Goal: Task Accomplishment & Management: Manage account settings

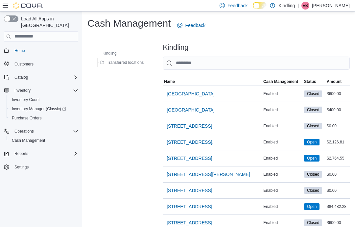
click at [211, 93] on span "[GEOGRAPHIC_DATA]" at bounding box center [191, 93] width 48 height 7
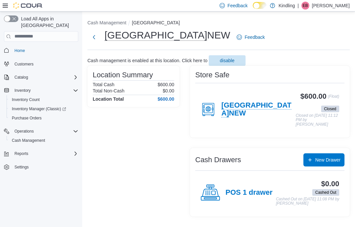
click at [327, 160] on span "New Drawer" at bounding box center [327, 160] width 25 height 7
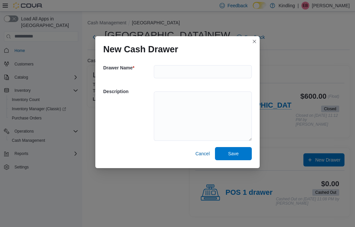
click at [257, 37] on button "Closes this modal window" at bounding box center [255, 41] width 8 height 8
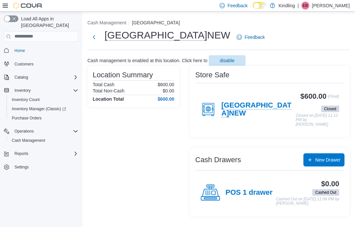
click at [233, 191] on h4 "POS 1 drawer" at bounding box center [249, 192] width 47 height 9
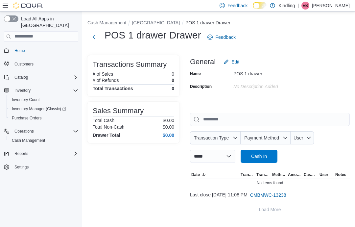
scroll to position [26, 0]
click at [267, 153] on span "Cash In" at bounding box center [259, 156] width 16 height 7
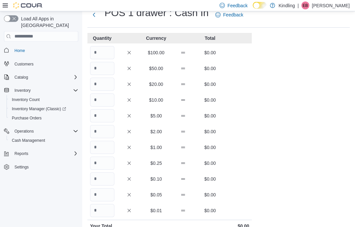
scroll to position [19, 0]
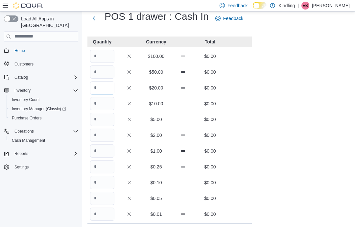
click at [93, 94] on input "Quantity" at bounding box center [102, 87] width 24 height 13
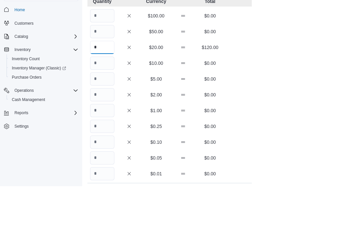
type input "*"
click at [101, 113] on input "Quantity" at bounding box center [102, 119] width 24 height 13
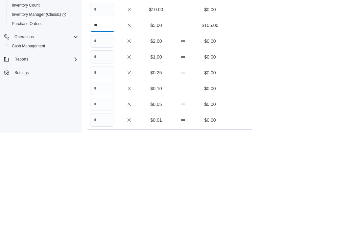
type input "**"
click at [92, 129] on input "Quantity" at bounding box center [102, 135] width 24 height 13
type input "**"
click at [100, 145] on input "Quantity" at bounding box center [102, 151] width 24 height 13
type input "**"
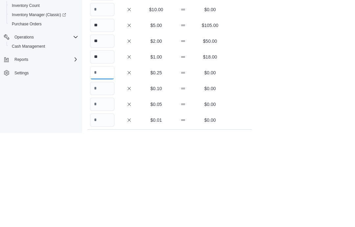
click at [99, 161] on input "Quantity" at bounding box center [102, 167] width 24 height 13
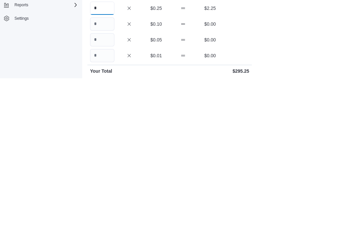
scroll to position [29, 0]
type input "*"
click at [95, 166] on input "Quantity" at bounding box center [102, 172] width 24 height 13
type input "**"
click at [98, 182] on input "Quantity" at bounding box center [102, 188] width 24 height 13
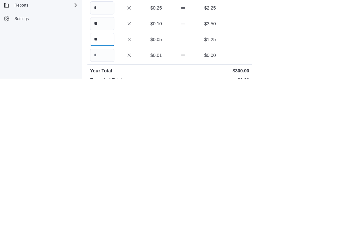
type input "**"
click at [319, 50] on div "Cash Management POS 1 drawer Cash In POS 1 drawer : Cash In Feedback Quantity C…" at bounding box center [218, 154] width 273 height 343
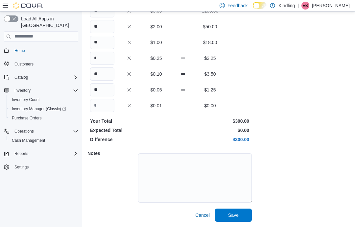
click at [246, 221] on span "Save" at bounding box center [233, 215] width 29 height 13
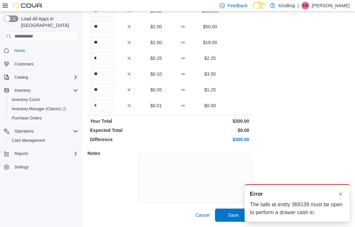
scroll to position [0, 0]
click at [353, 211] on div "A new notification appears Error The safe at entity 369139 must be open to perf…" at bounding box center [290, 203] width 132 height 48
click at [351, 188] on div "A new notification appears Error The safe at entity 369139 must be open to perf…" at bounding box center [290, 203] width 132 height 48
click at [353, 187] on div "A new notification appears Error The safe at entity 369139 must be open to perf…" at bounding box center [290, 203] width 132 height 48
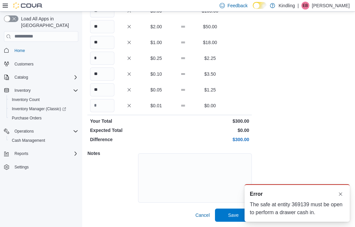
click at [342, 188] on div "A new notification appears Error The safe at entity 369139 must be open to perf…" at bounding box center [297, 202] width 105 height 37
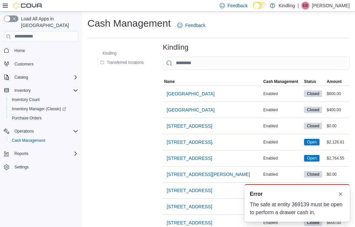
click at [208, 93] on span "[GEOGRAPHIC_DATA]" at bounding box center [191, 93] width 48 height 7
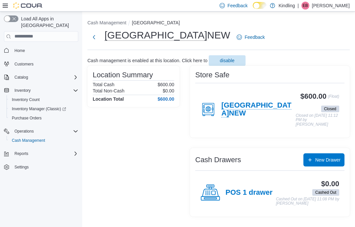
click at [207, 113] on icon at bounding box center [208, 109] width 9 height 8
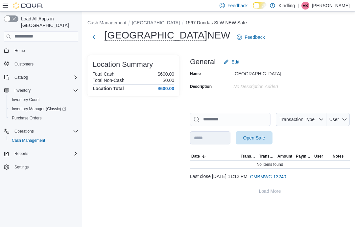
click at [269, 135] on span "Open Safe" at bounding box center [254, 137] width 29 height 13
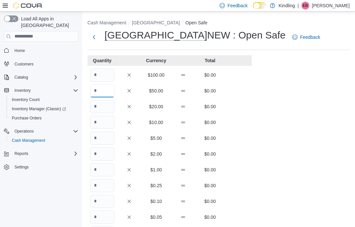
click at [98, 90] on input "Quantity" at bounding box center [102, 90] width 24 height 13
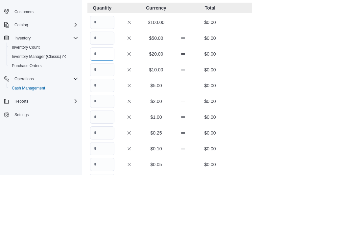
click at [97, 100] on input "Quantity" at bounding box center [102, 106] width 24 height 13
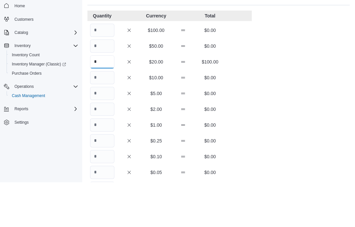
type input "*"
click at [100, 116] on input "Quantity" at bounding box center [102, 122] width 24 height 13
type input "*"
click at [97, 132] on input "Quantity" at bounding box center [102, 138] width 24 height 13
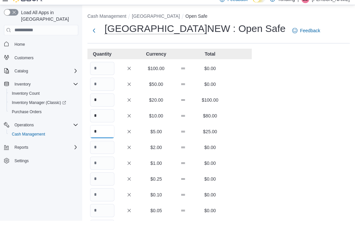
type input "*"
click at [101, 70] on input "Quantity" at bounding box center [102, 74] width 24 height 13
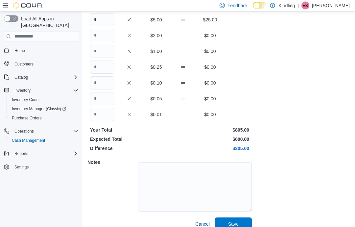
scroll to position [117, 0]
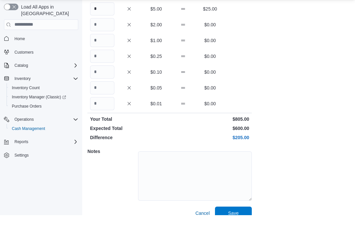
type input "*"
click at [107, 14] on input "*" at bounding box center [102, 20] width 24 height 13
type input "*"
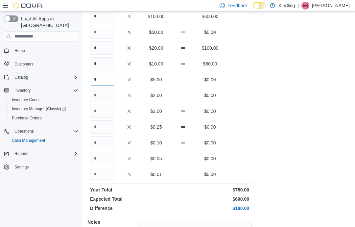
scroll to position [58, 0]
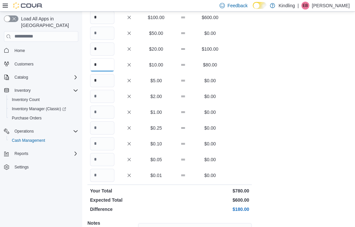
click at [106, 69] on input "*" at bounding box center [102, 64] width 24 height 13
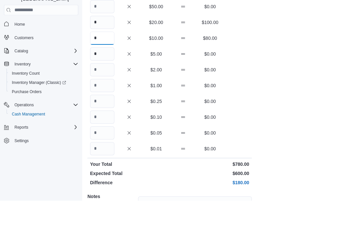
type input "*"
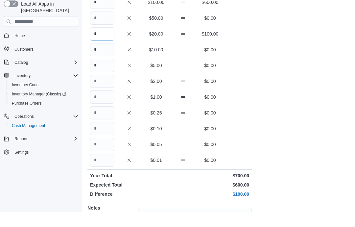
click at [110, 42] on input "*" at bounding box center [102, 48] width 24 height 13
type input "*"
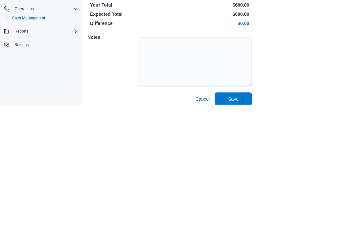
scroll to position [129, 0]
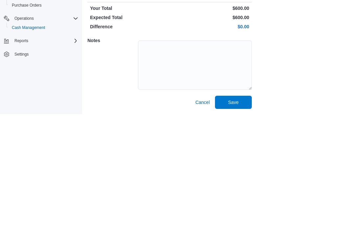
click at [240, 209] on span "Save" at bounding box center [233, 215] width 29 height 13
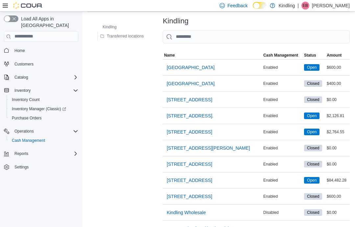
click at [208, 69] on span "[GEOGRAPHIC_DATA]" at bounding box center [191, 67] width 48 height 7
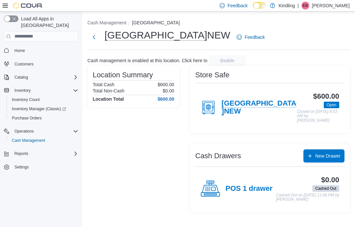
click at [232, 185] on h4 "POS 1 drawer" at bounding box center [249, 189] width 47 height 9
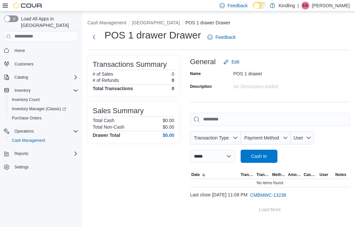
click at [274, 150] on span "Cash In" at bounding box center [259, 156] width 29 height 13
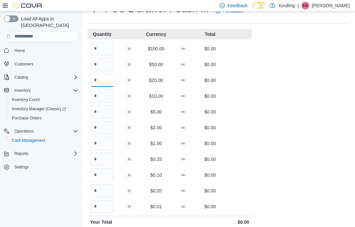
click at [98, 81] on input "Quantity" at bounding box center [102, 80] width 24 height 13
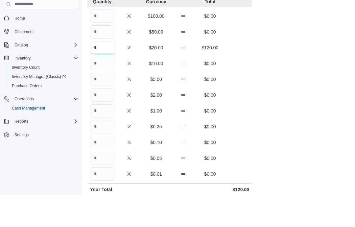
type input "*"
click at [97, 105] on input "Quantity" at bounding box center [102, 111] width 24 height 13
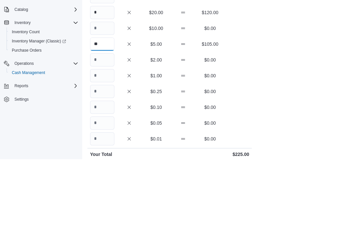
type input "**"
click at [97, 121] on input "Quantity" at bounding box center [102, 127] width 24 height 13
type input "**"
click at [95, 137] on input "Quantity" at bounding box center [102, 143] width 24 height 13
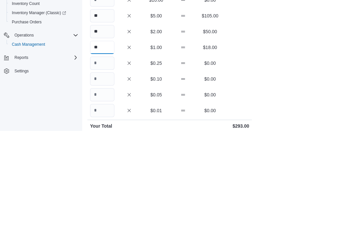
type input "**"
click at [102, 153] on input "Quantity" at bounding box center [102, 159] width 24 height 13
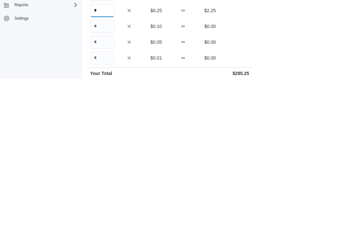
scroll to position [31, 0]
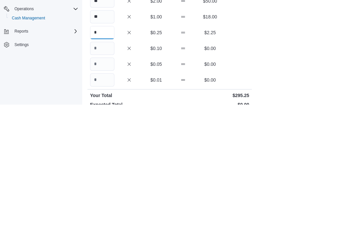
type input "*"
click at [101, 164] on input "Quantity" at bounding box center [102, 170] width 24 height 13
type input "**"
click at [96, 180] on input "Quantity" at bounding box center [102, 186] width 24 height 13
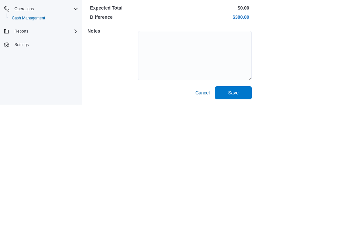
type input "**"
click at [229, 212] on span "Save" at bounding box center [233, 215] width 11 height 7
